Goal: Information Seeking & Learning: Check status

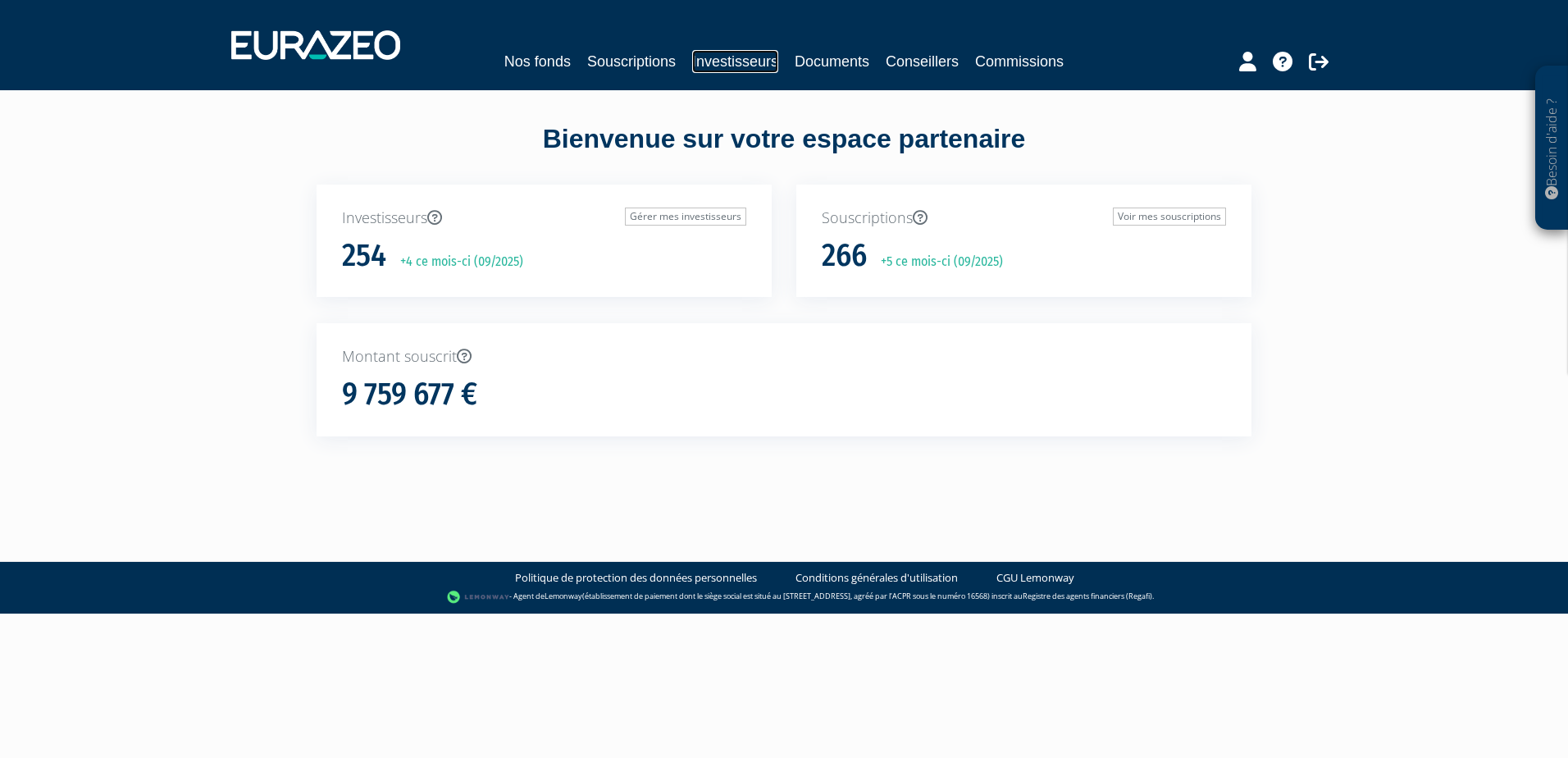
click at [701, 60] on link "Investisseurs" at bounding box center [734, 61] width 86 height 23
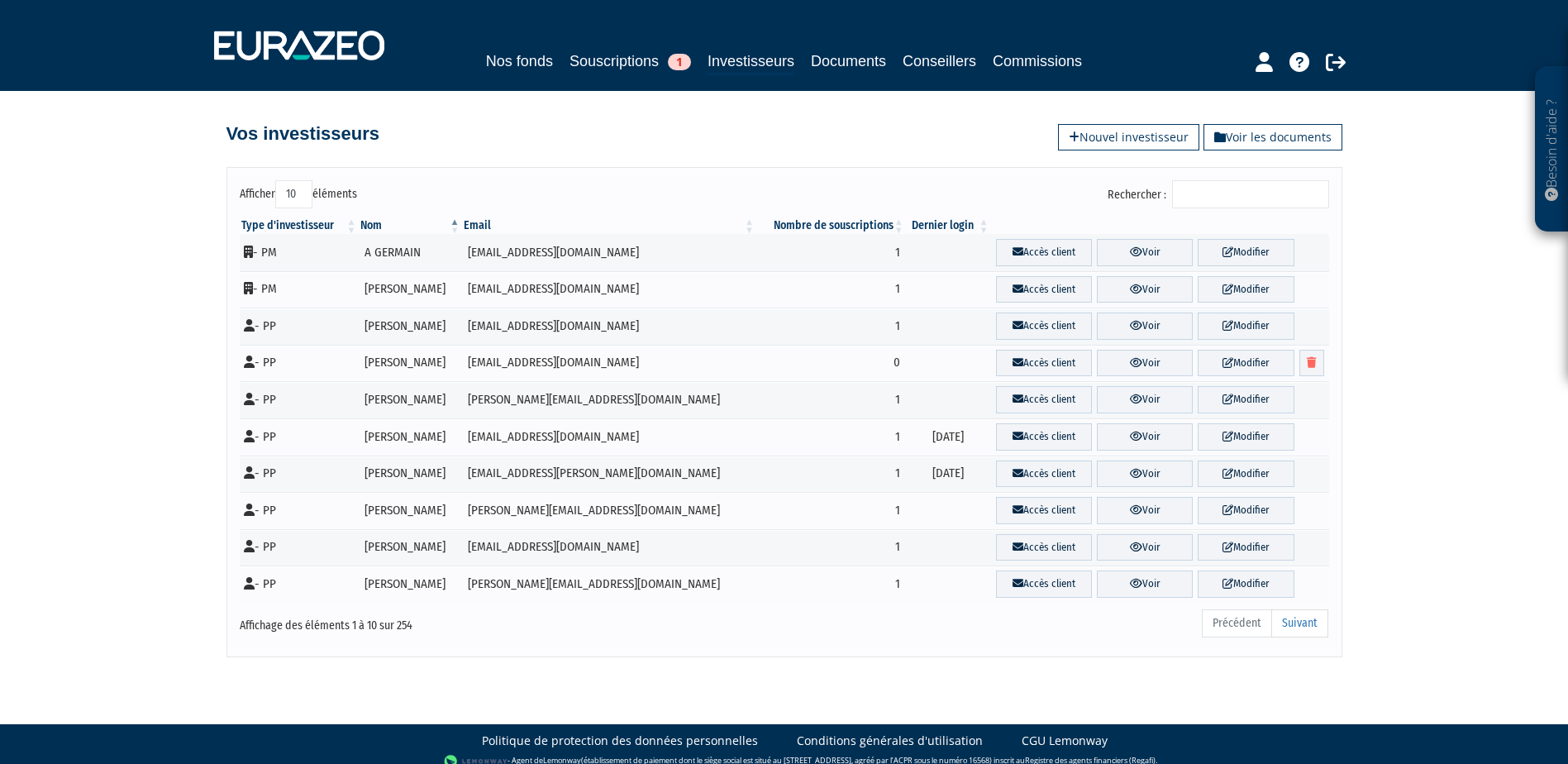
click at [1202, 199] on input "Rechercher :" at bounding box center [1251, 194] width 157 height 28
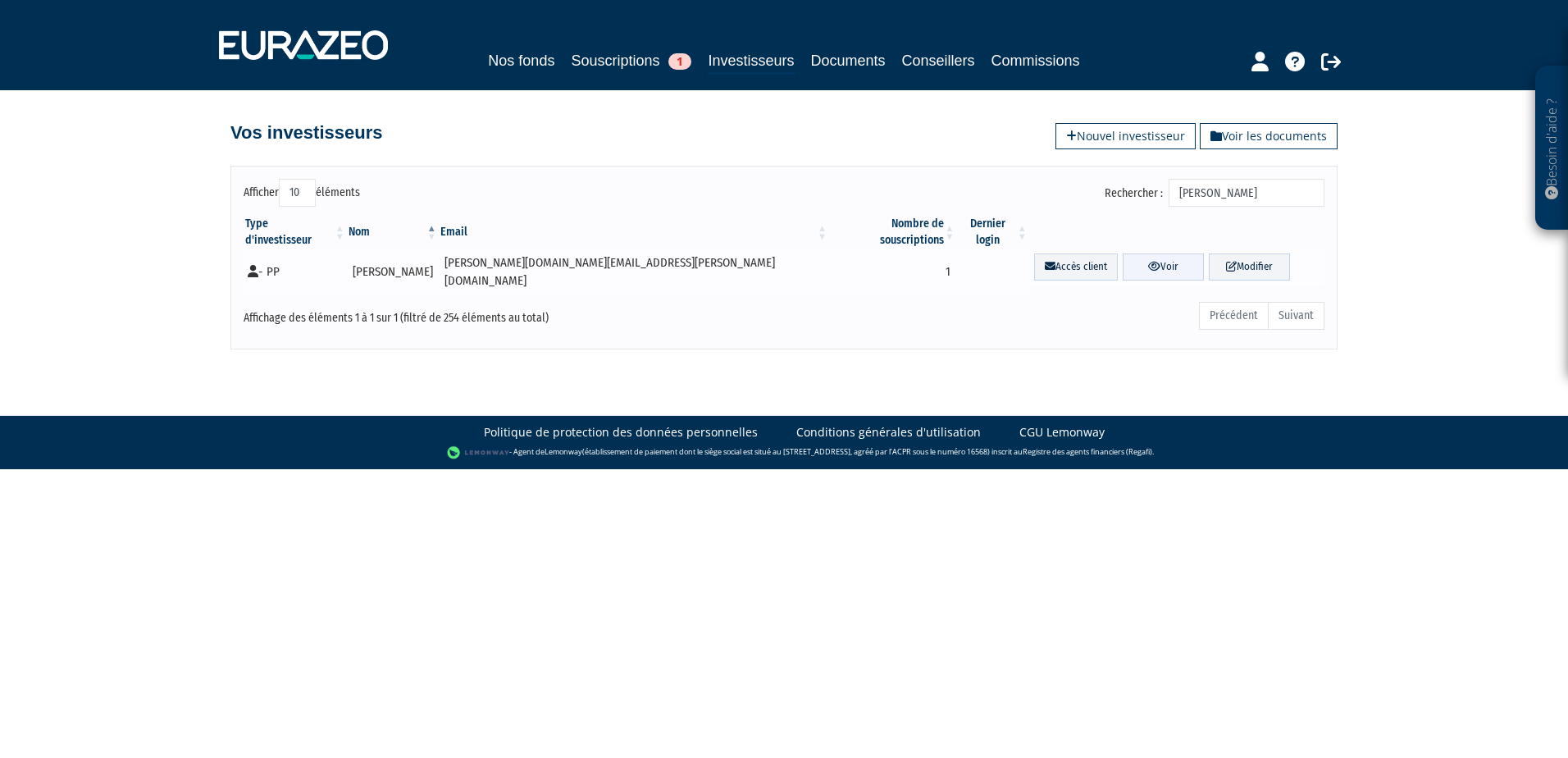
type input "rachel"
click at [1123, 253] on link "Voir" at bounding box center [1163, 266] width 81 height 27
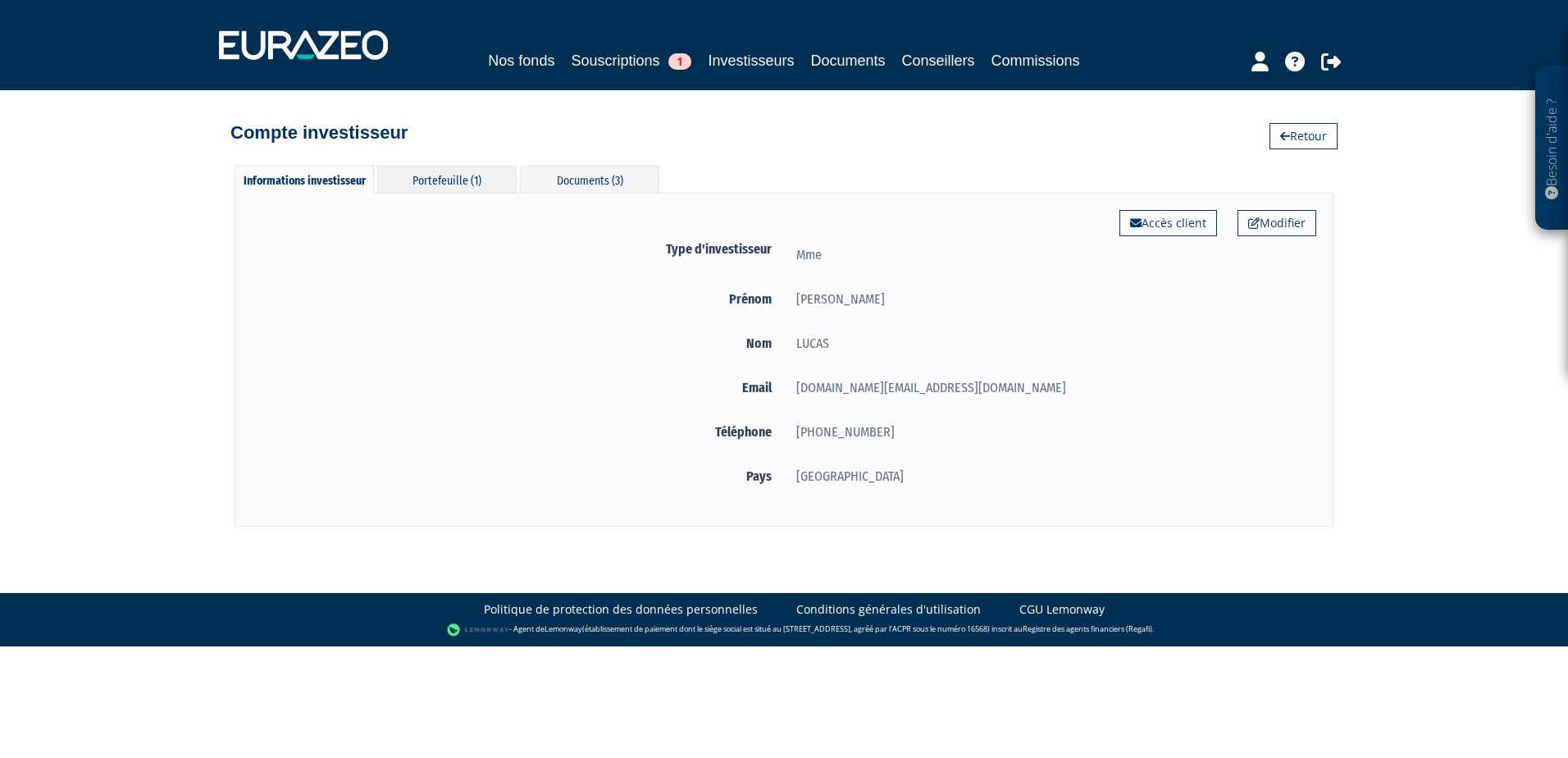
drag, startPoint x: 454, startPoint y: 172, endPoint x: 510, endPoint y: 184, distance: 57.3
click at [455, 172] on div "Portefeuille (1)" at bounding box center [446, 178] width 139 height 27
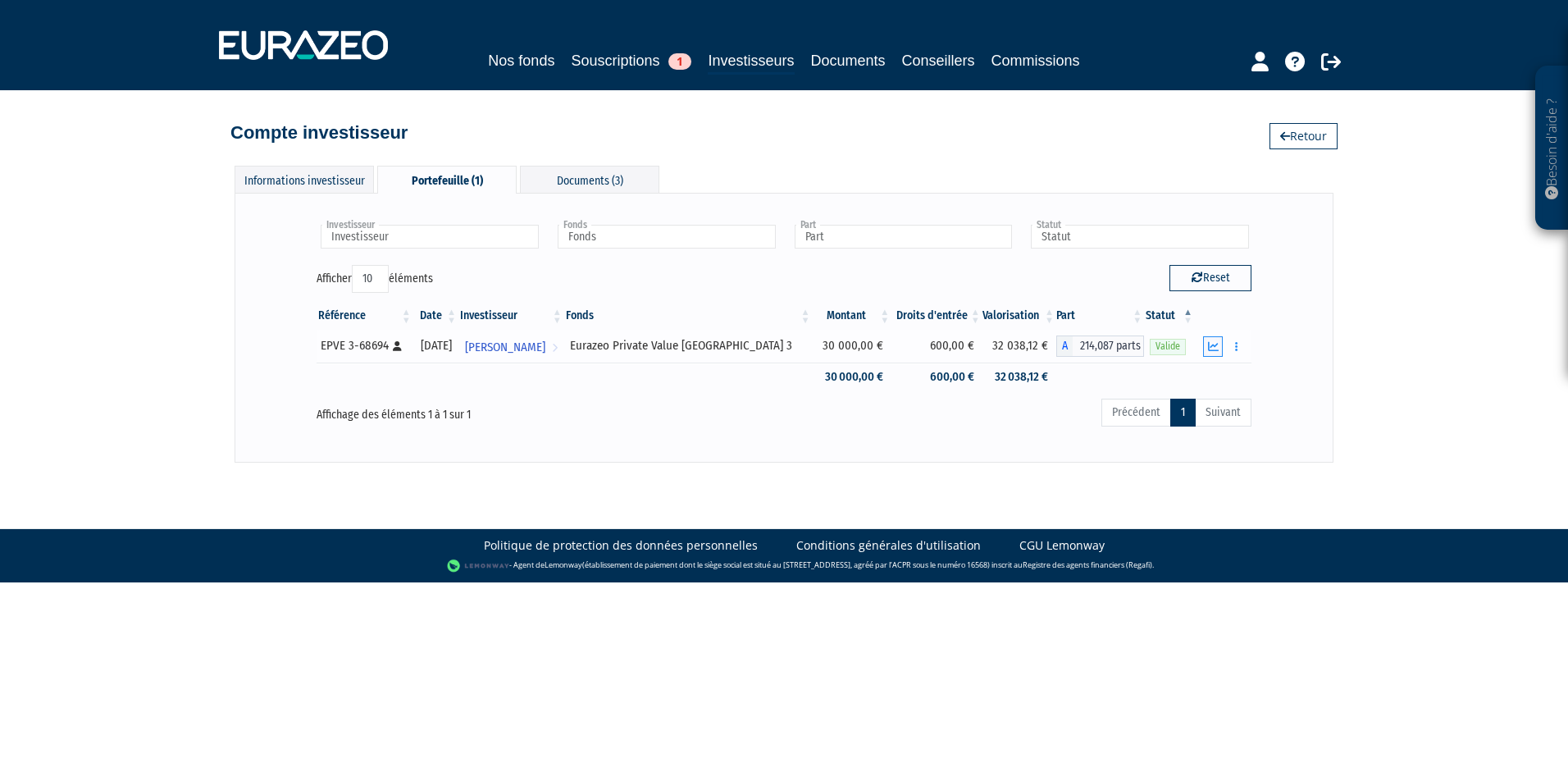
click at [1217, 350] on icon "button" at bounding box center [1212, 346] width 11 height 11
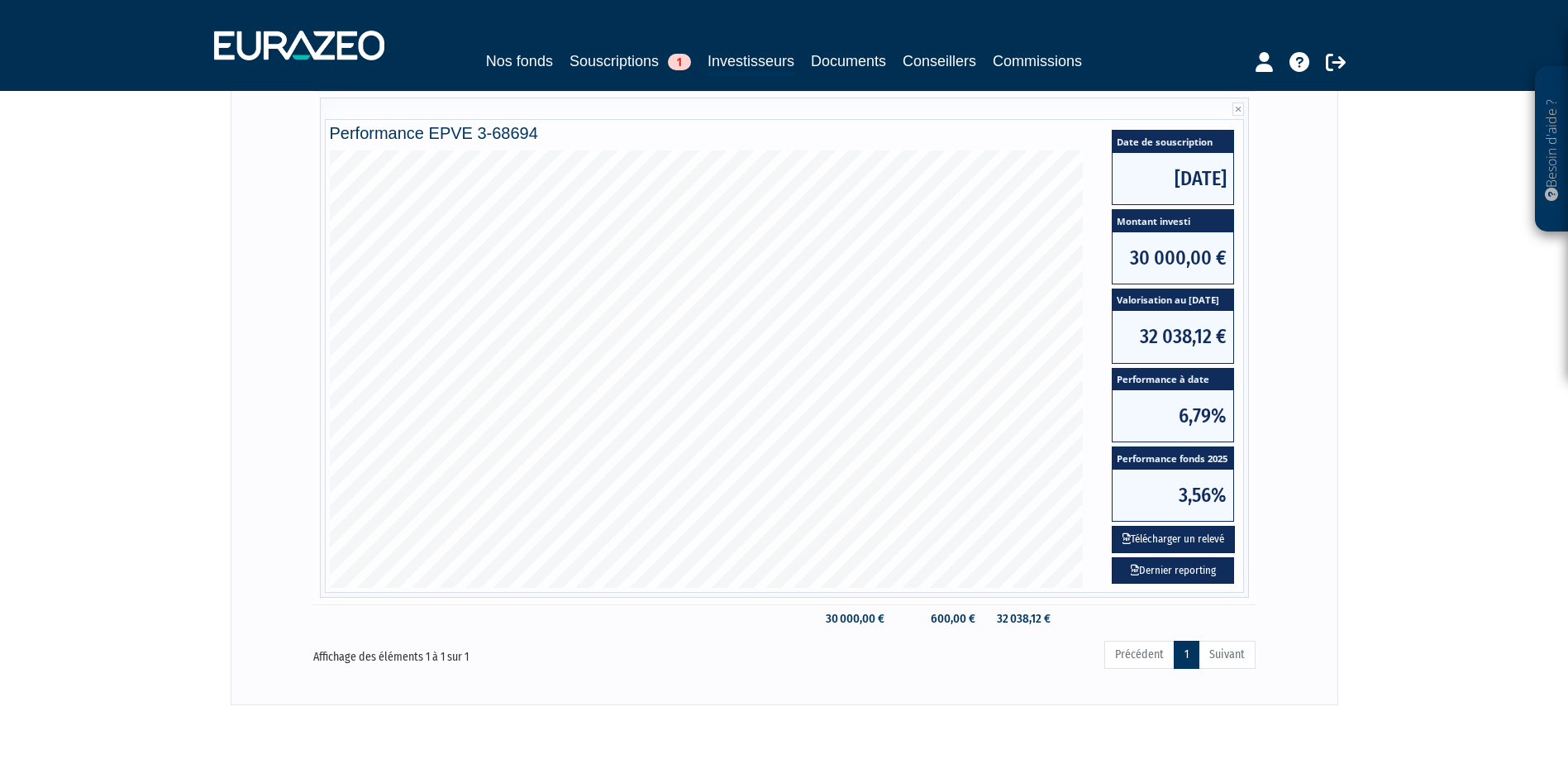
scroll to position [248, 0]
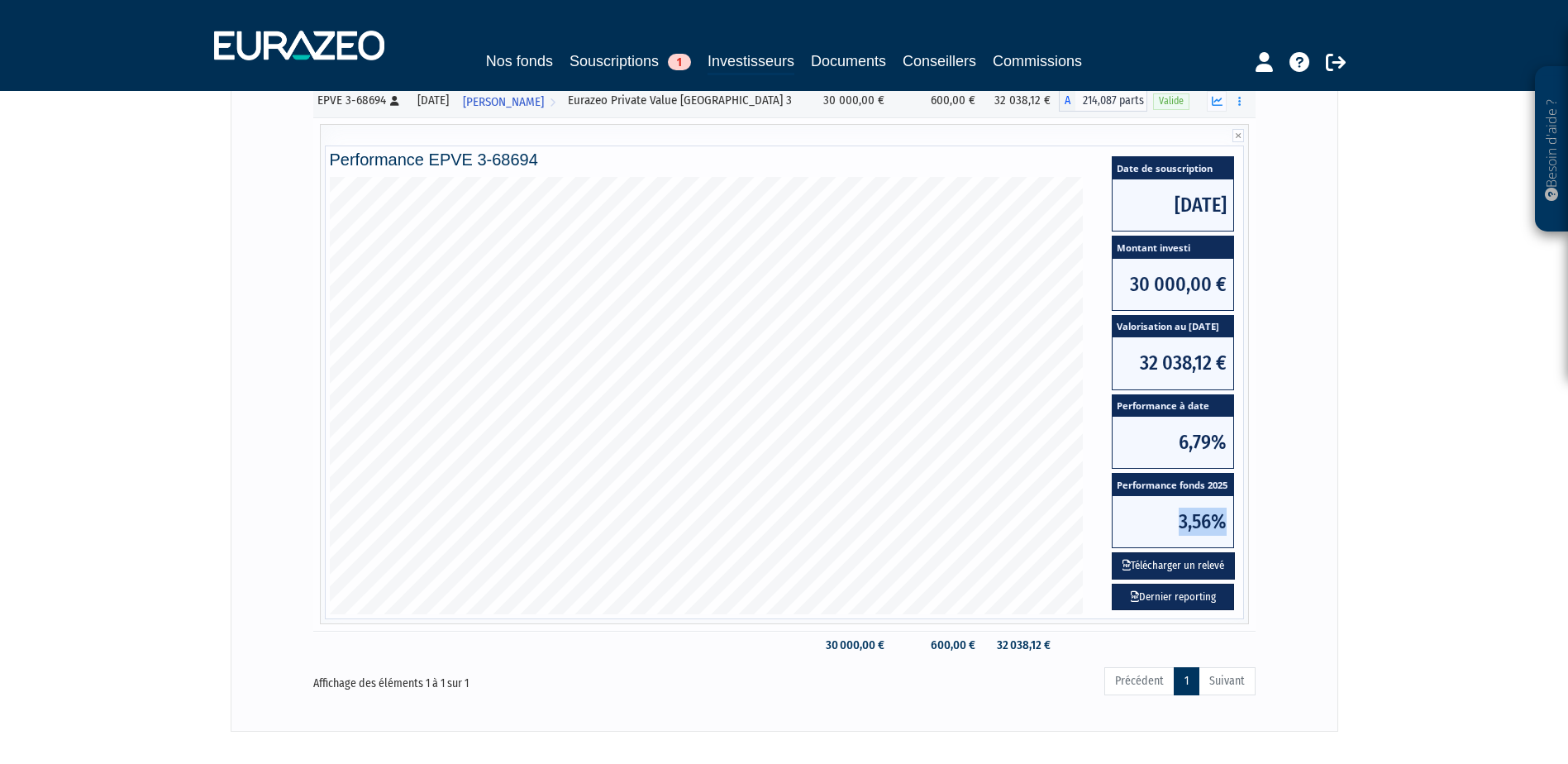
drag, startPoint x: 1173, startPoint y: 518, endPoint x: 1225, endPoint y: 519, distance: 52.0
click at [1225, 519] on span "3,56%" at bounding box center [1173, 522] width 120 height 52
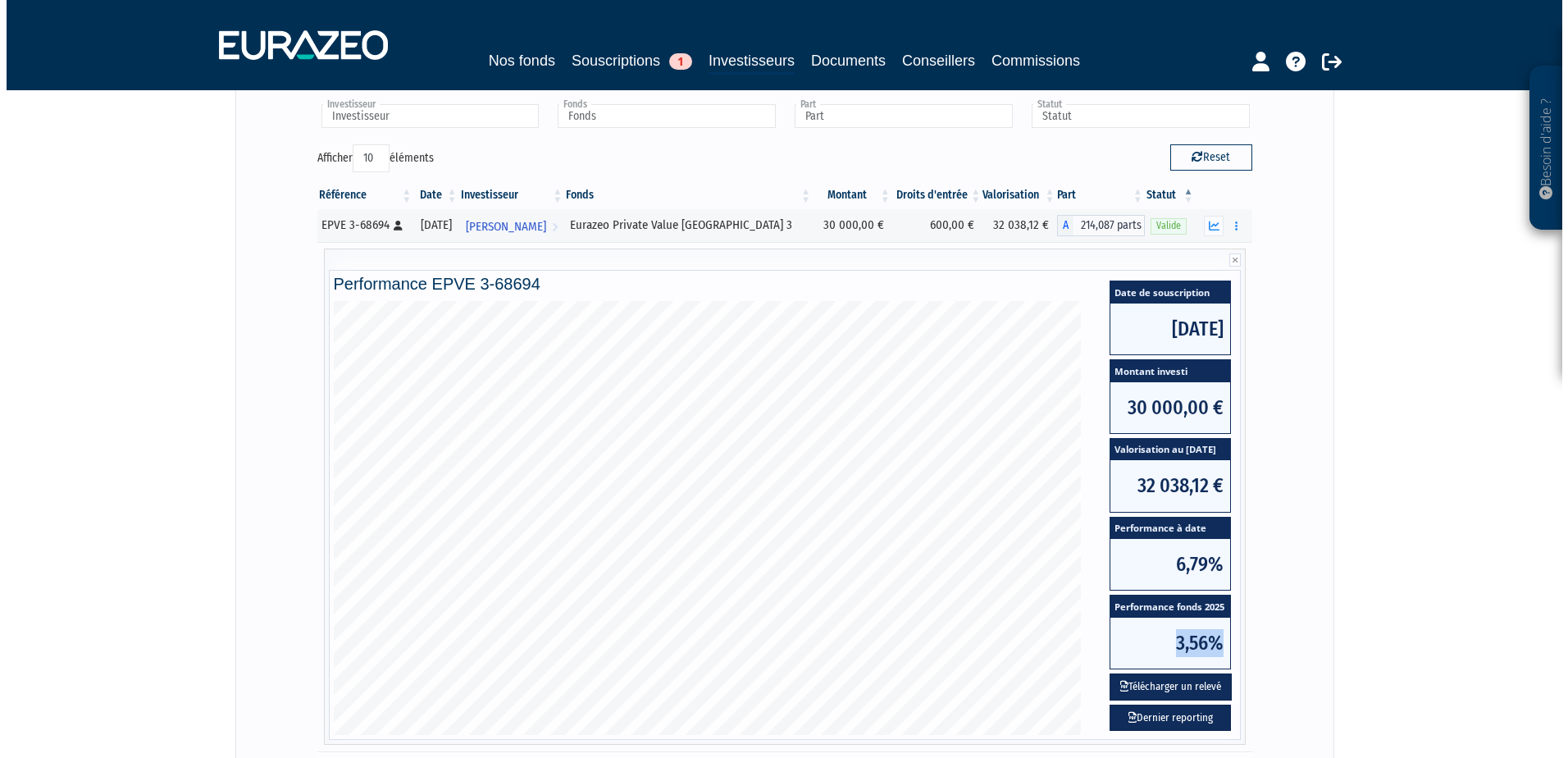
scroll to position [0, 0]
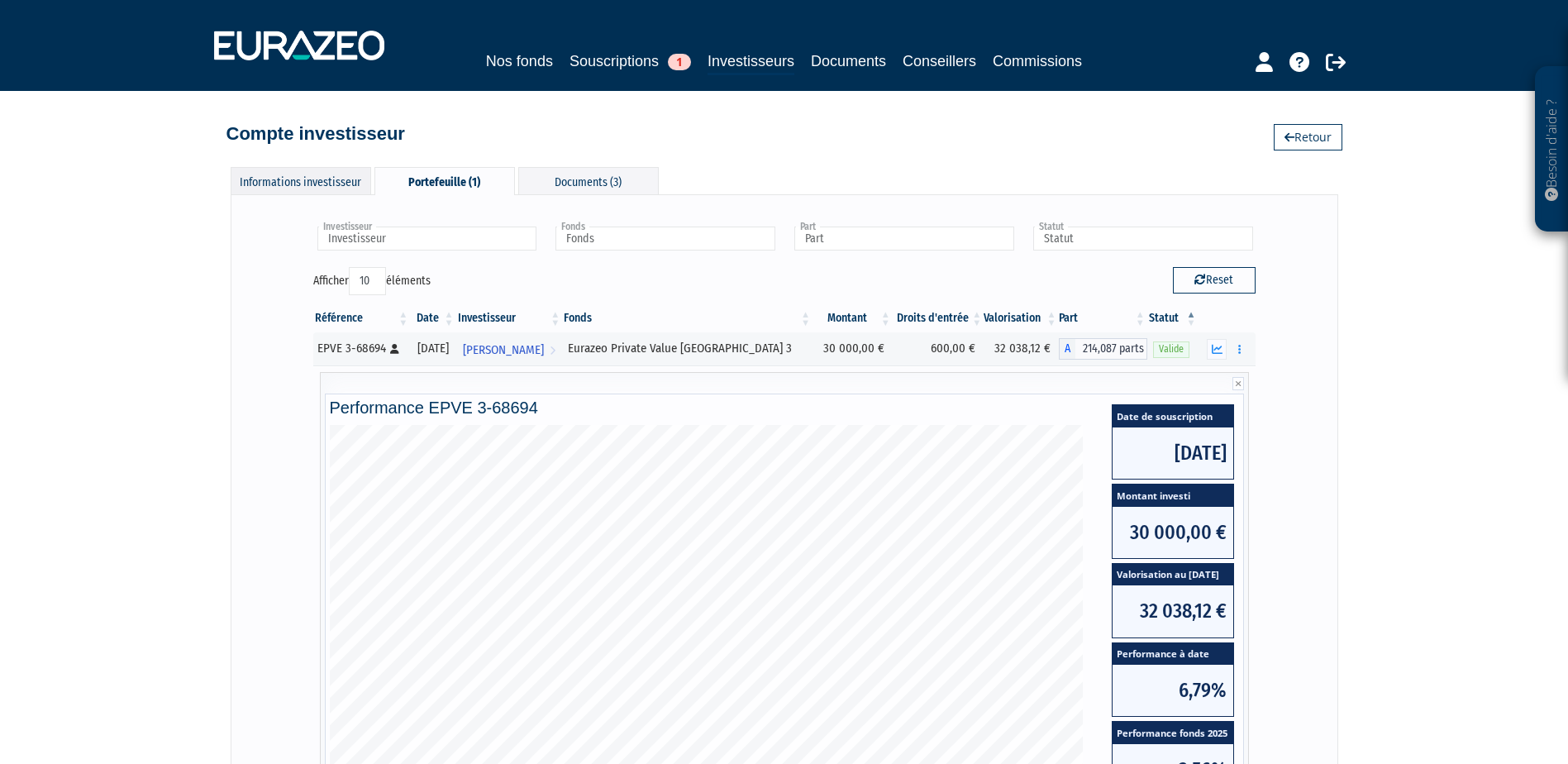
click at [302, 182] on div "Informations investisseur" at bounding box center [300, 180] width 140 height 27
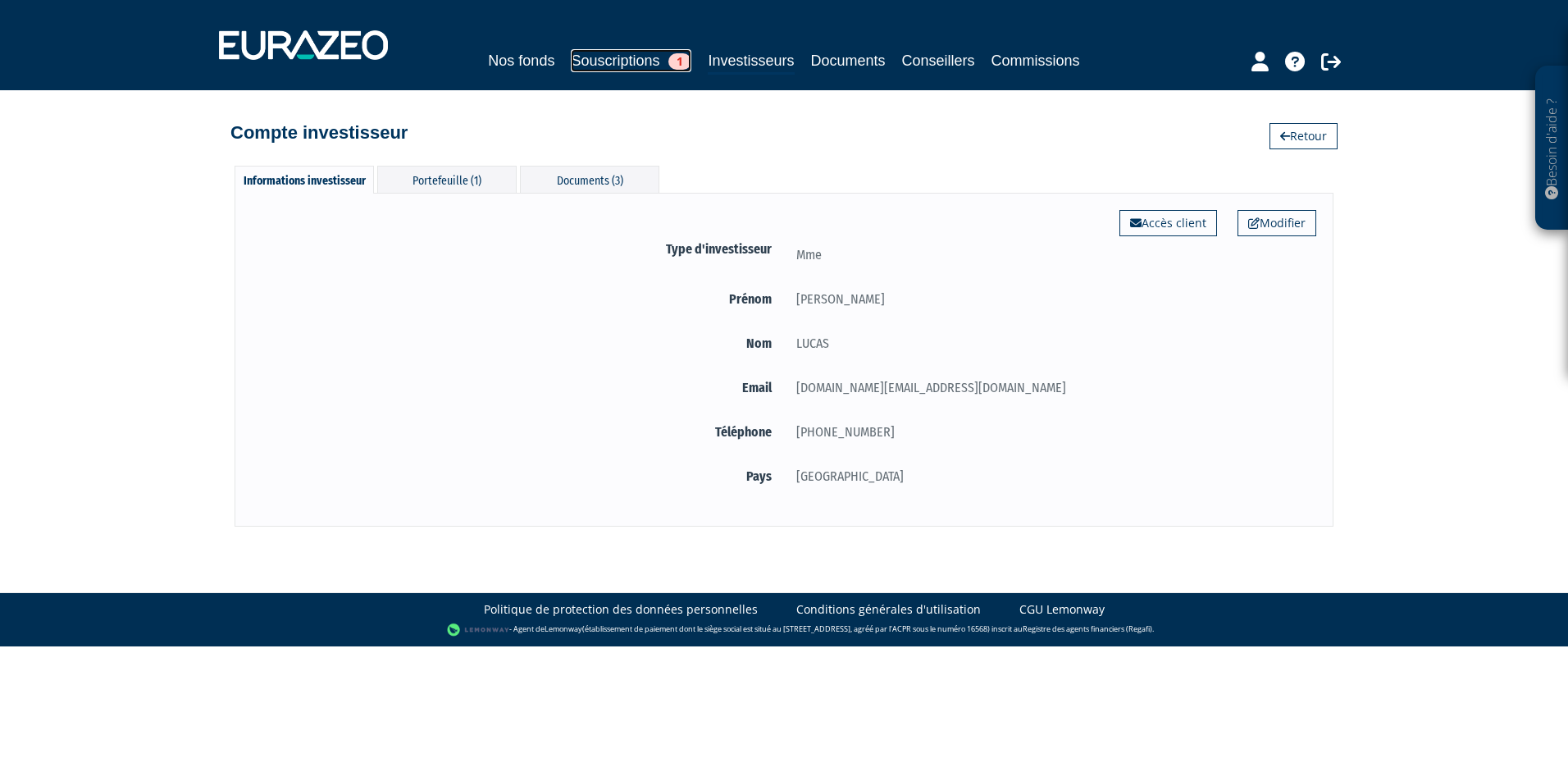
click at [650, 61] on link "Souscriptions 1" at bounding box center [631, 60] width 120 height 23
click at [768, 59] on link "Investisseurs" at bounding box center [750, 62] width 86 height 26
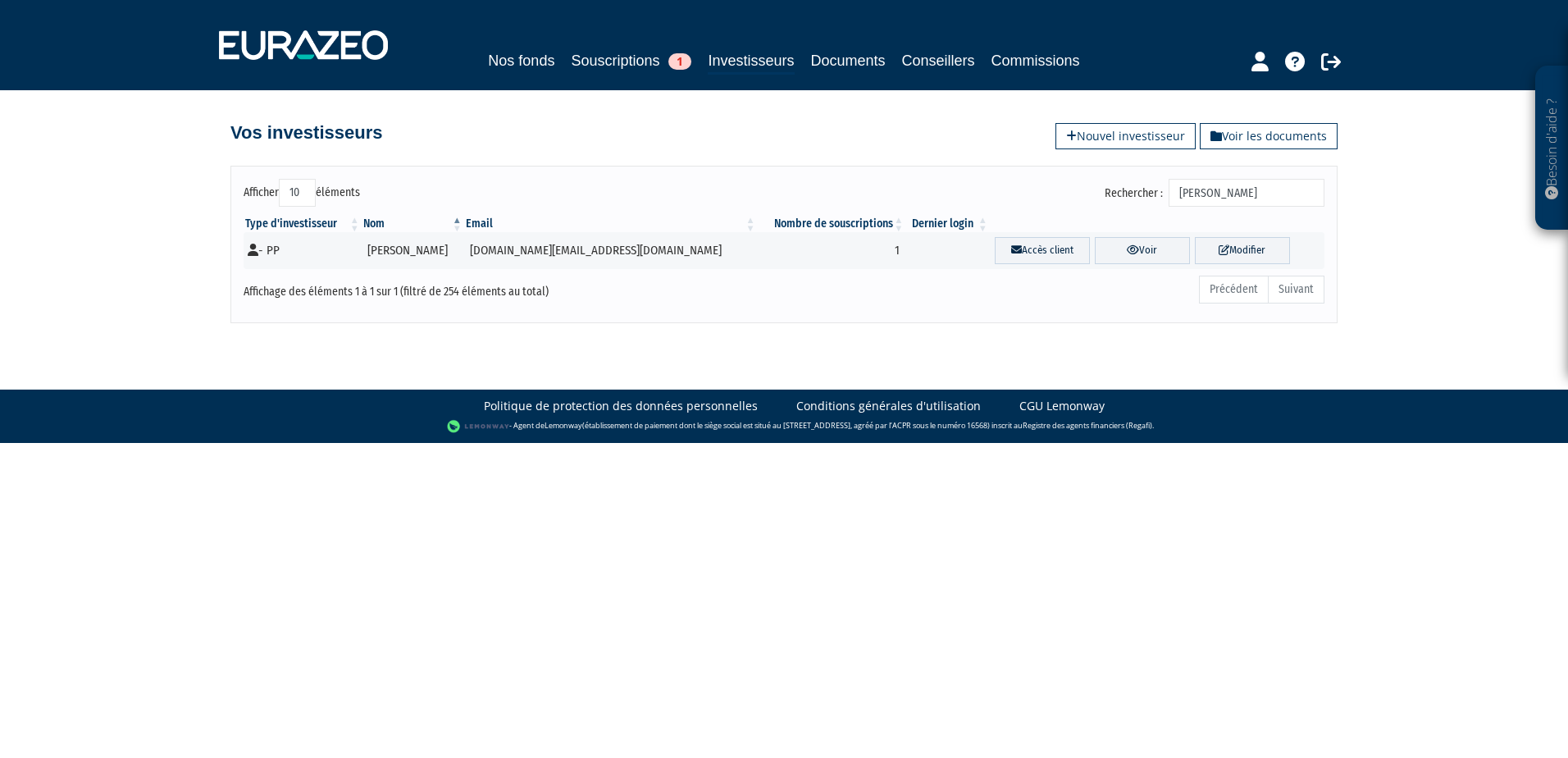
click at [1261, 193] on input "rachel" at bounding box center [1246, 192] width 156 height 28
drag, startPoint x: 1252, startPoint y: 192, endPoint x: 1140, endPoint y: 197, distance: 112.1
click at [1140, 197] on label "Rechercher : rachel" at bounding box center [1214, 192] width 220 height 28
type input "reboul"
click at [1112, 249] on link "Voir" at bounding box center [1126, 249] width 105 height 27
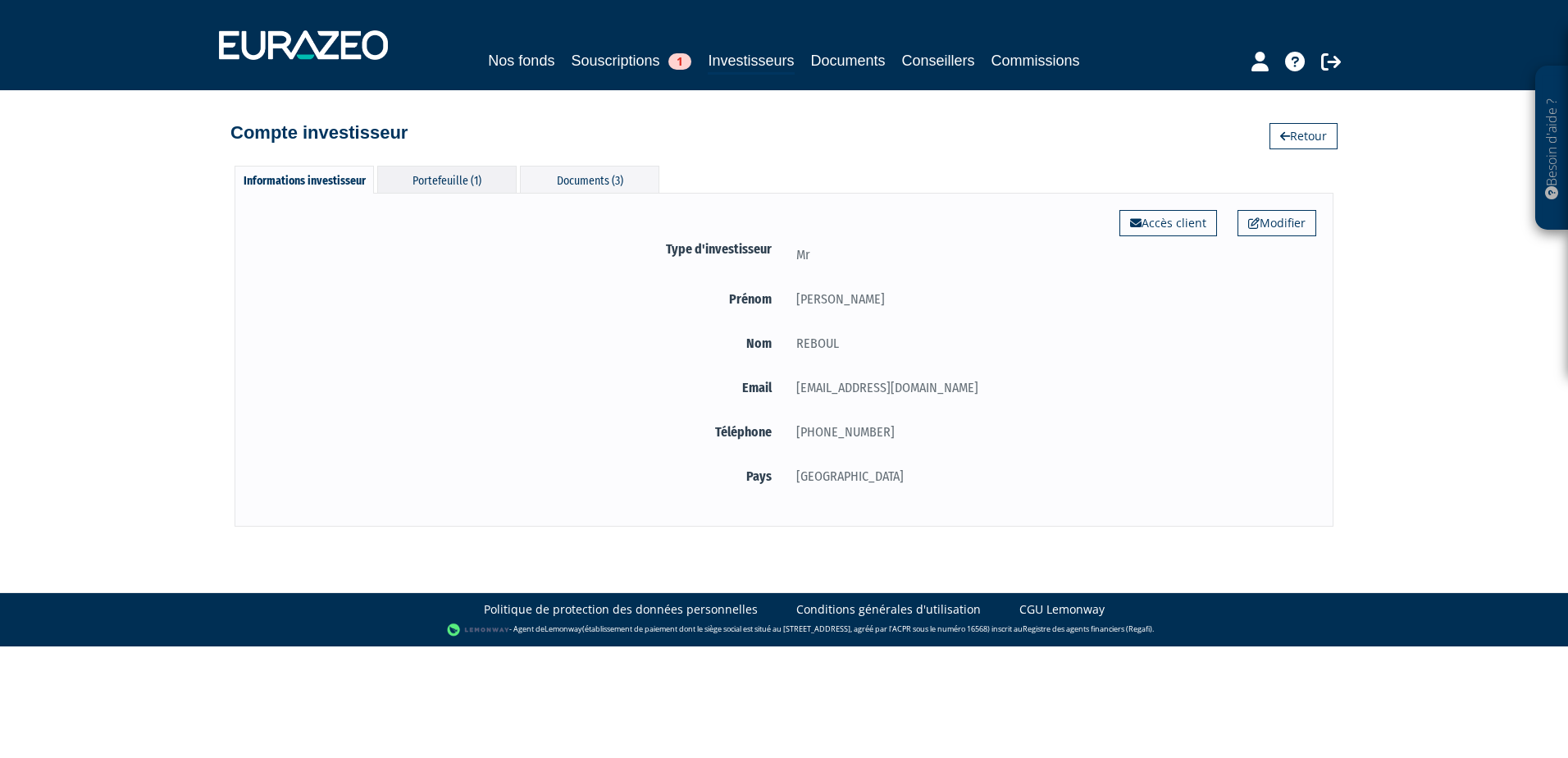
click at [436, 187] on div "Portefeuille (1)" at bounding box center [446, 178] width 139 height 27
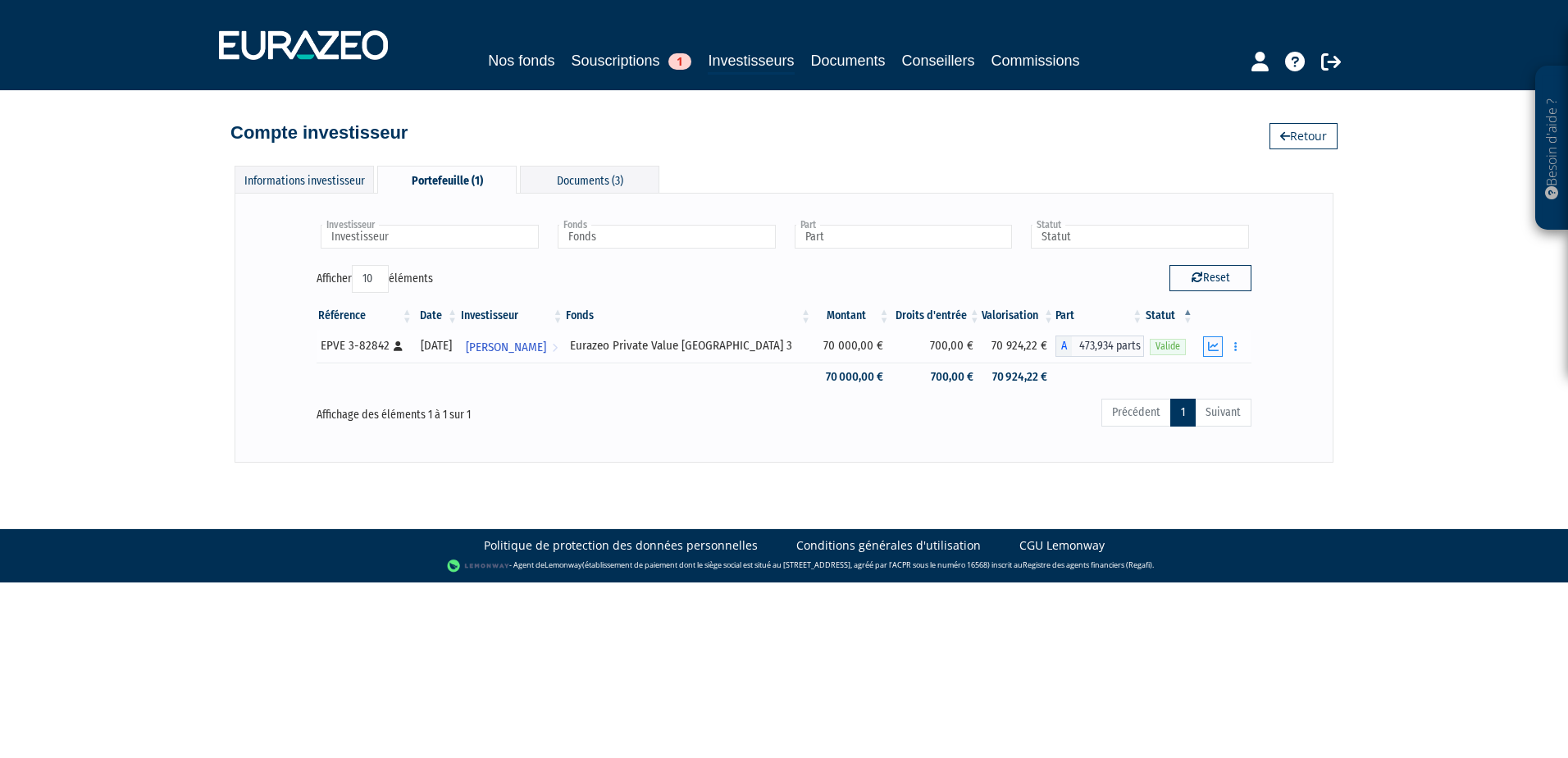
click at [1215, 345] on icon "button" at bounding box center [1212, 346] width 11 height 11
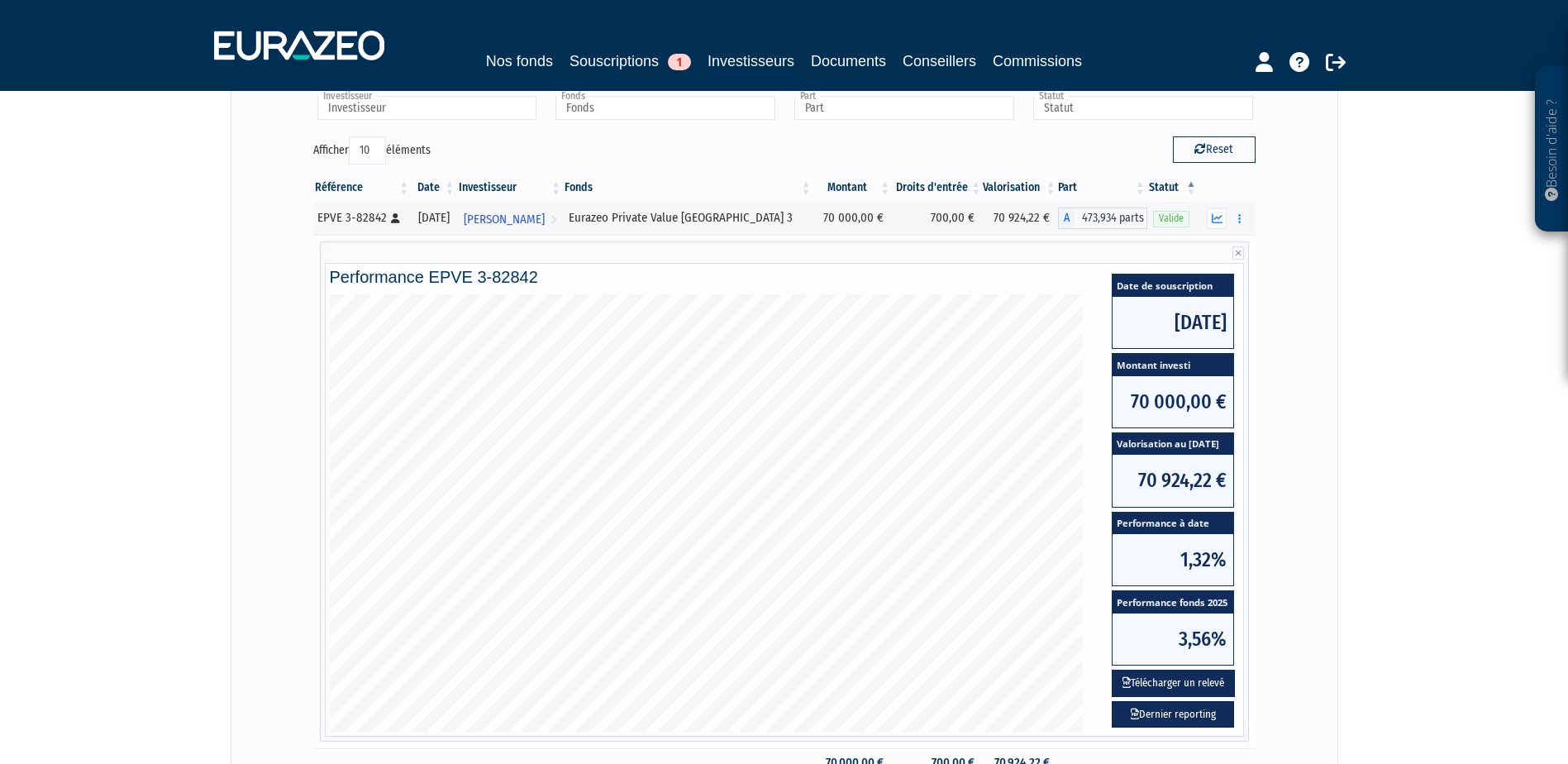
scroll to position [248, 0]
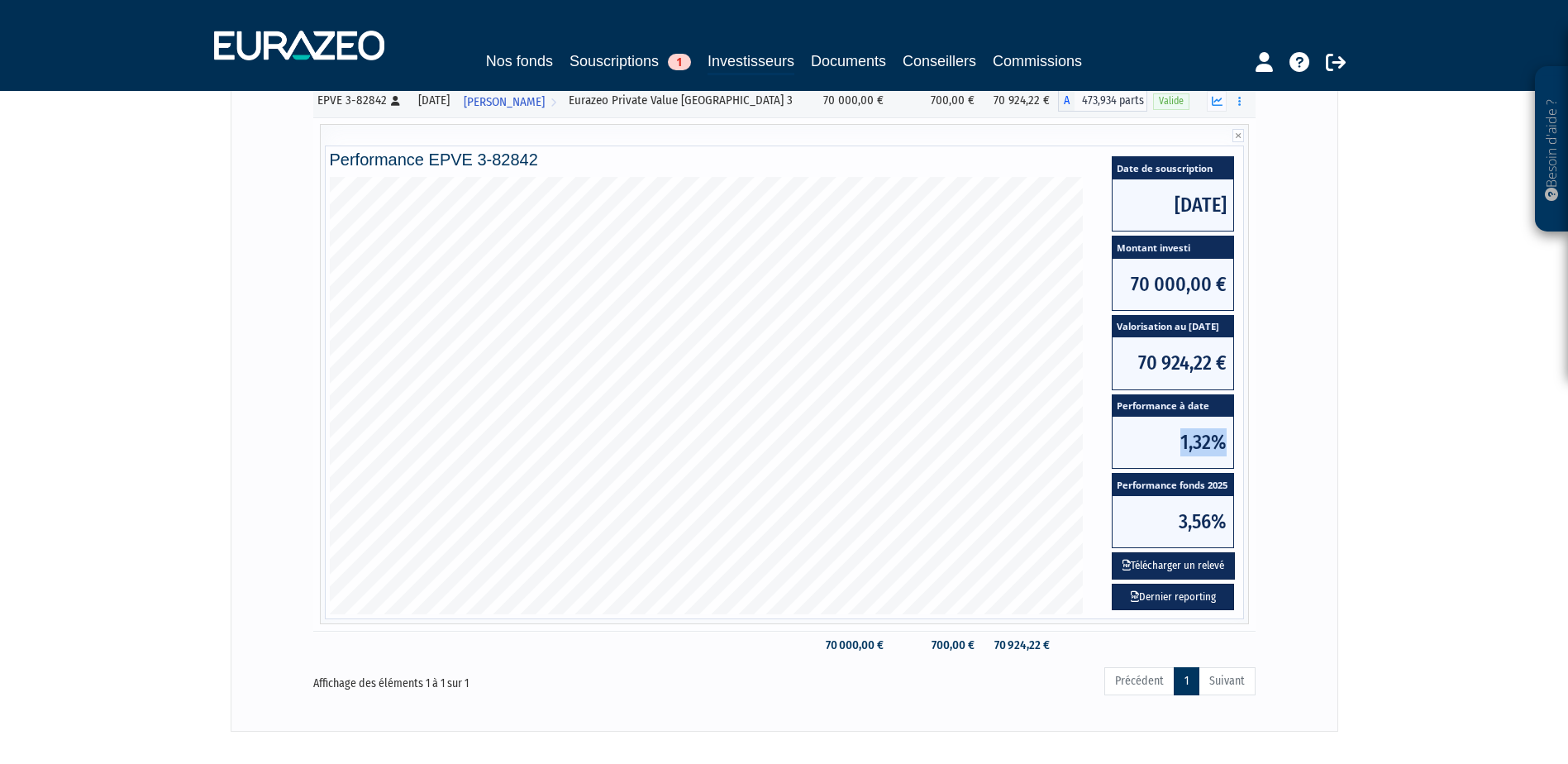
drag, startPoint x: 1181, startPoint y: 439, endPoint x: 1235, endPoint y: 446, distance: 54.5
click at [1235, 446] on div "Date de souscription [DATE] Montant investi 70 000,00 € Valorisation au [DATE] …" at bounding box center [1173, 382] width 130 height 462
drag, startPoint x: 1235, startPoint y: 446, endPoint x: 1311, endPoint y: 553, distance: 131.2
click at [1311, 553] on div "Investisseur [PERSON_NAME] Investisseur Fonds Eurazeo Private Value Europe 3 Fo…" at bounding box center [785, 338] width 1073 height 749
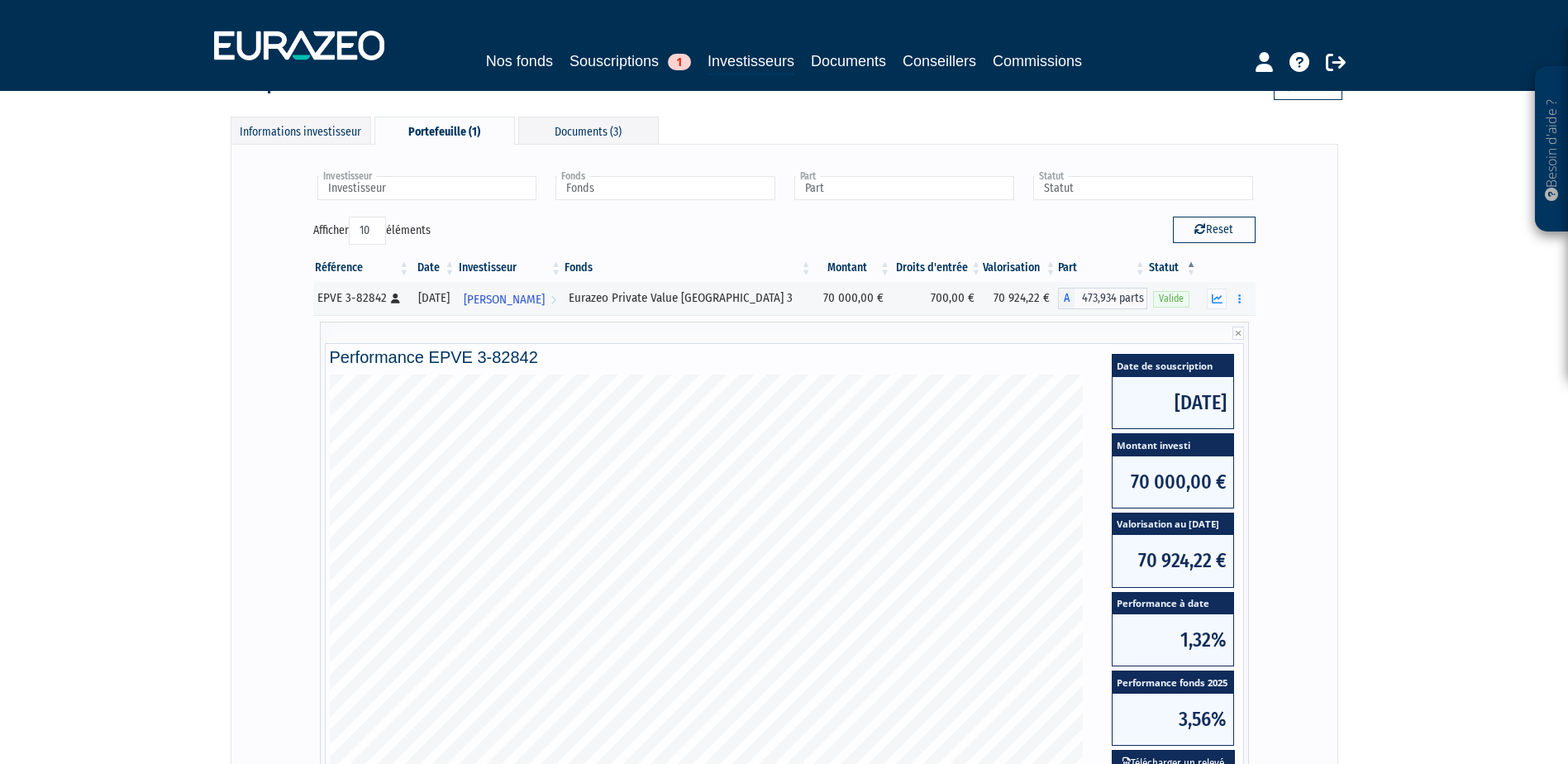
scroll to position [0, 0]
